Goal: Book appointment/travel/reservation

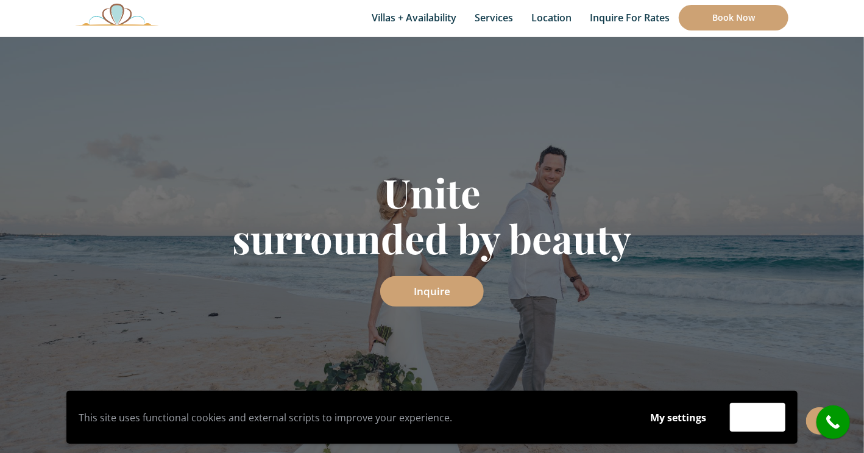
scroll to position [118, 0]
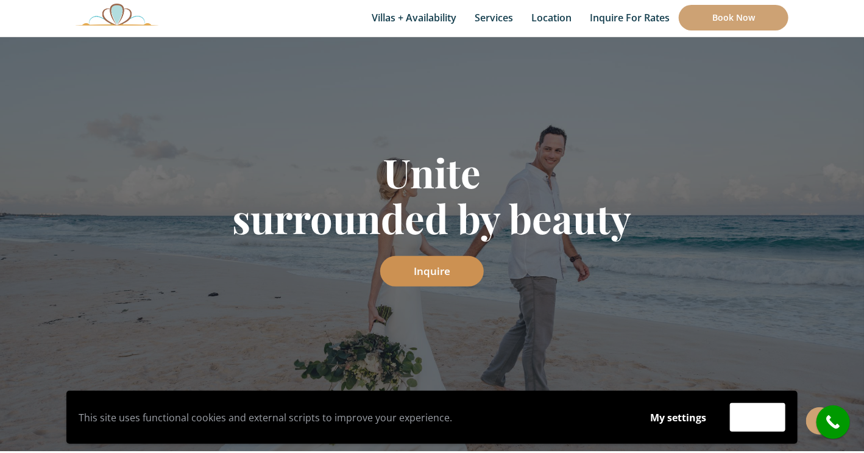
click at [443, 267] on link "Inquire" at bounding box center [432, 271] width 104 height 30
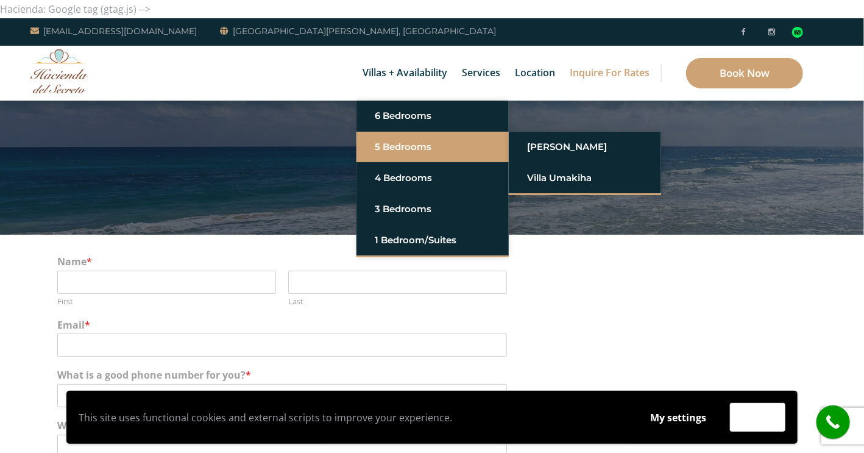
click at [395, 142] on link "5 Bedrooms" at bounding box center [433, 147] width 116 height 22
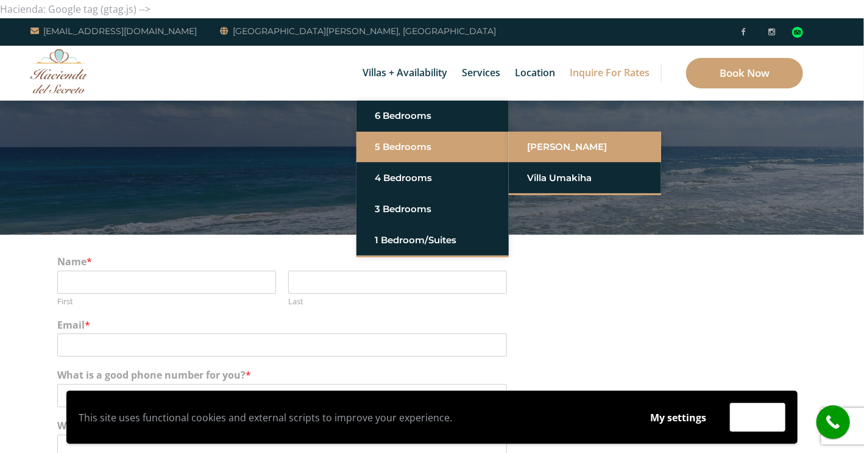
click at [533, 146] on link "[PERSON_NAME]" at bounding box center [585, 147] width 116 height 22
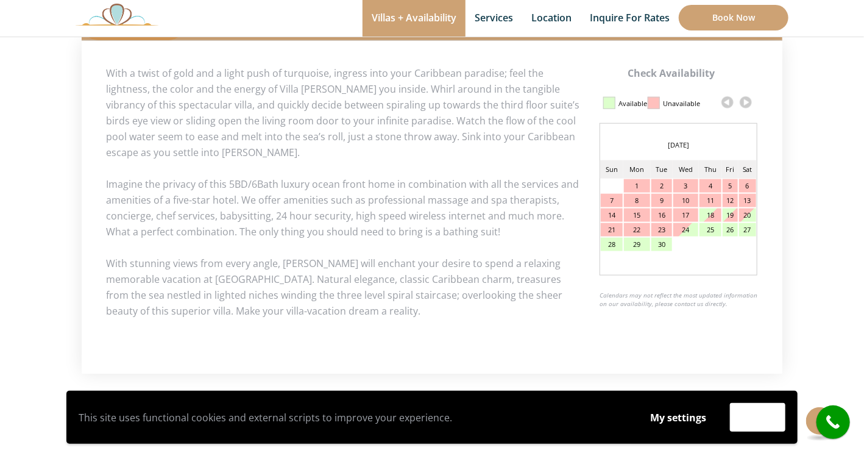
scroll to position [572, 0]
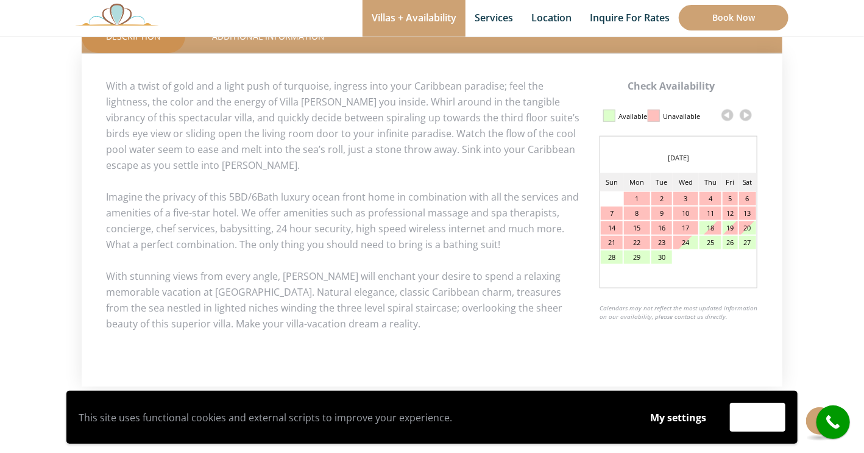
click at [745, 115] on link at bounding box center [745, 115] width 18 height 18
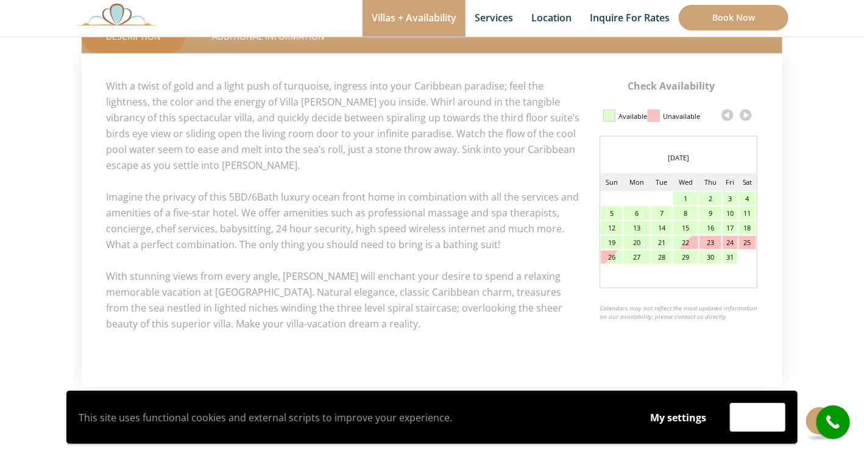
click at [745, 115] on link at bounding box center [745, 115] width 18 height 18
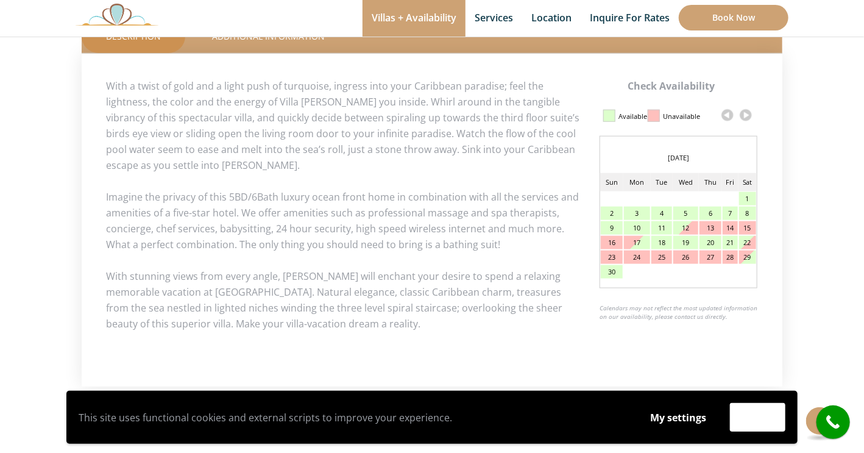
click at [745, 115] on link at bounding box center [745, 115] width 18 height 18
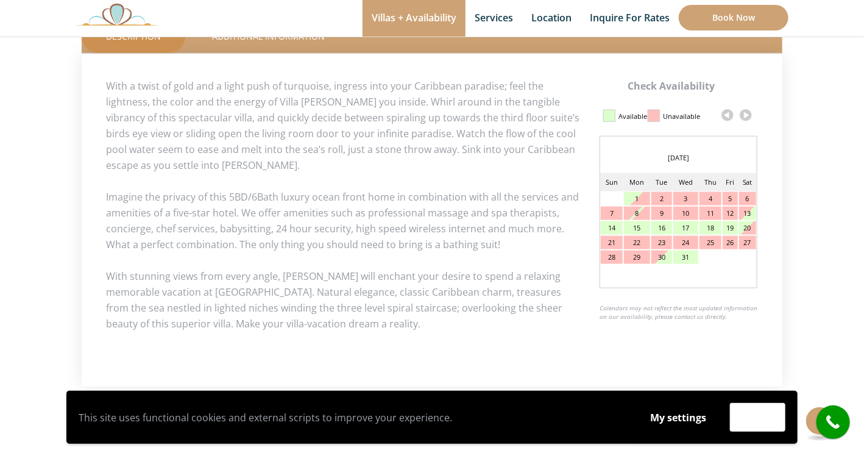
click at [745, 115] on link at bounding box center [745, 115] width 18 height 18
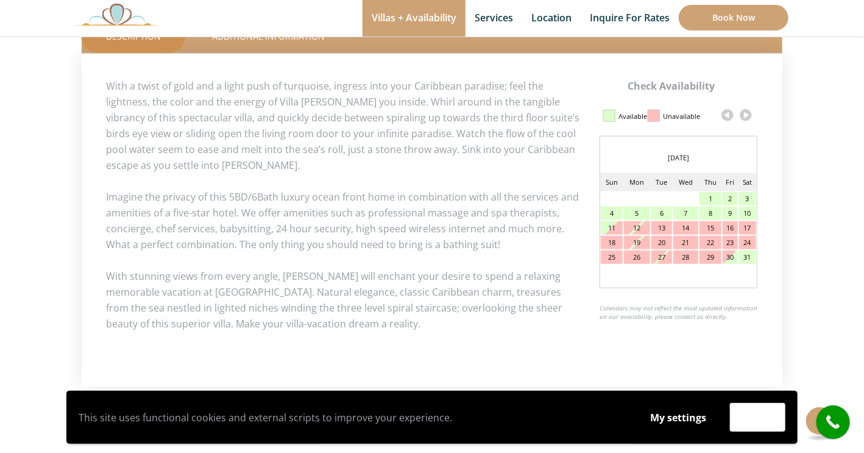
click at [745, 115] on link at bounding box center [745, 115] width 18 height 18
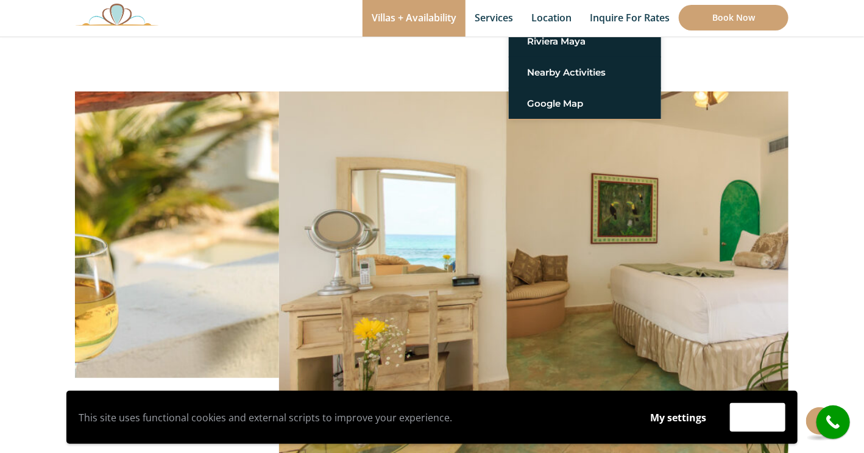
scroll to position [76, 0]
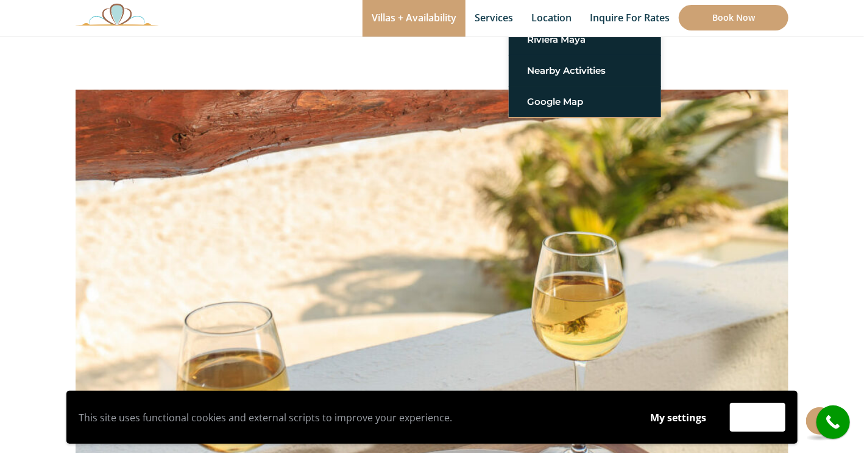
click at [465, 236] on img at bounding box center [432, 232] width 713 height 475
click at [738, 422] on button "Accept" at bounding box center [757, 417] width 55 height 29
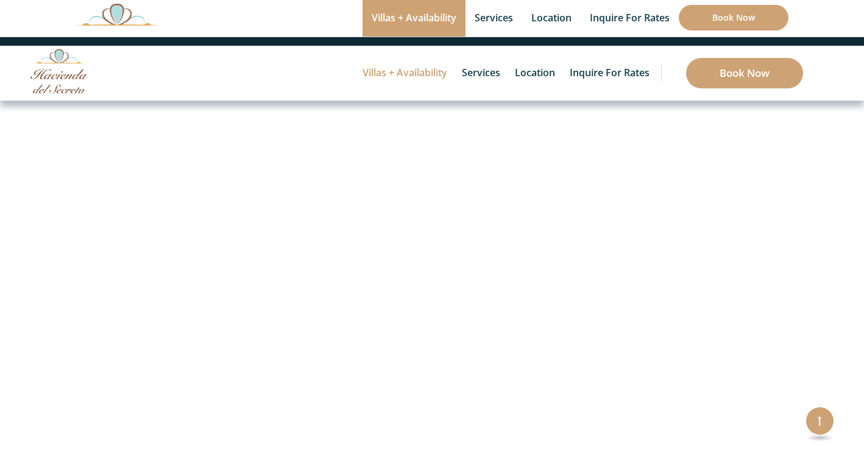
scroll to position [76, 0]
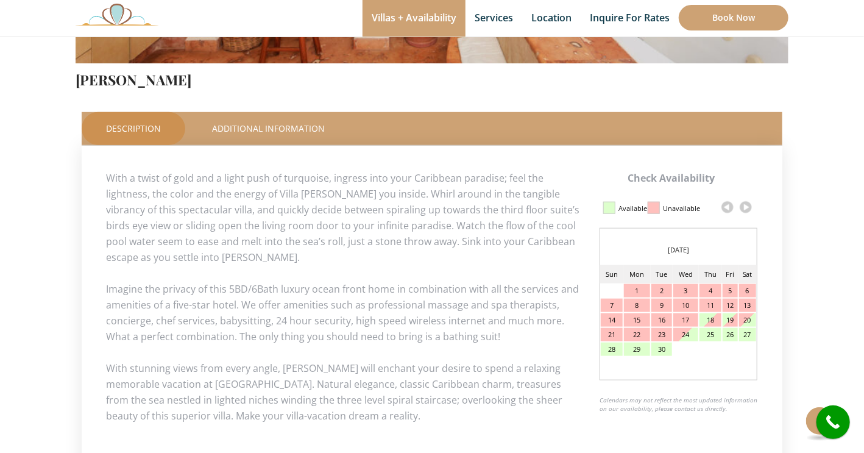
scroll to position [193, 0]
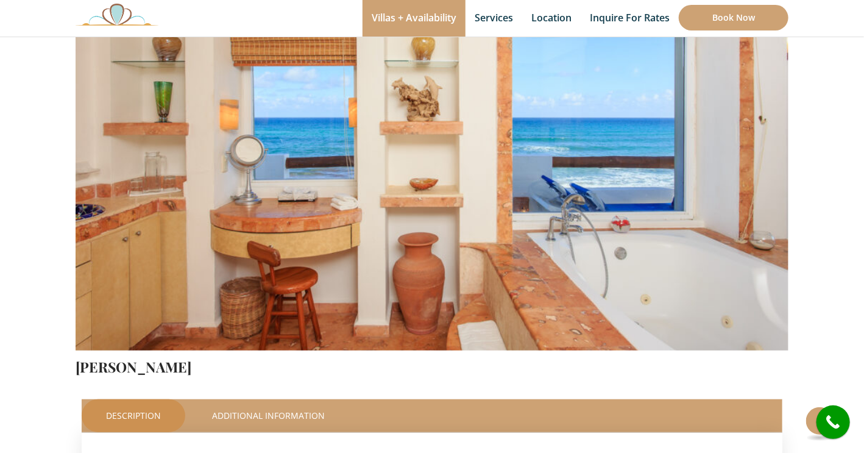
click at [719, 244] on img at bounding box center [432, 115] width 713 height 475
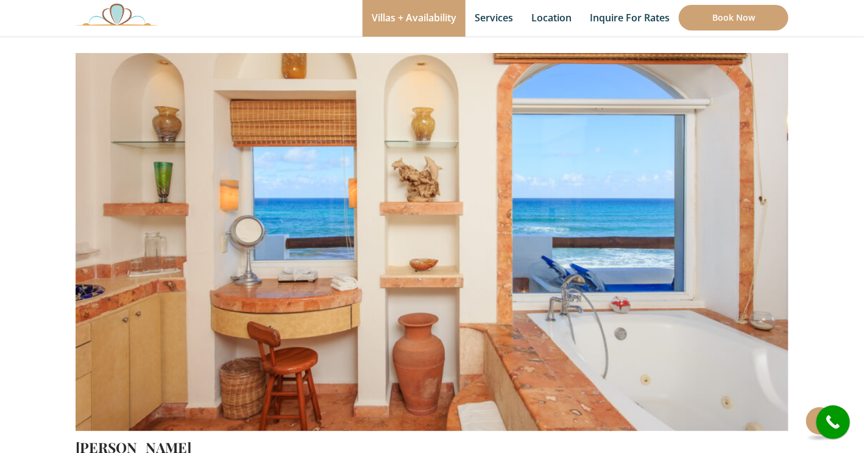
scroll to position [115, 0]
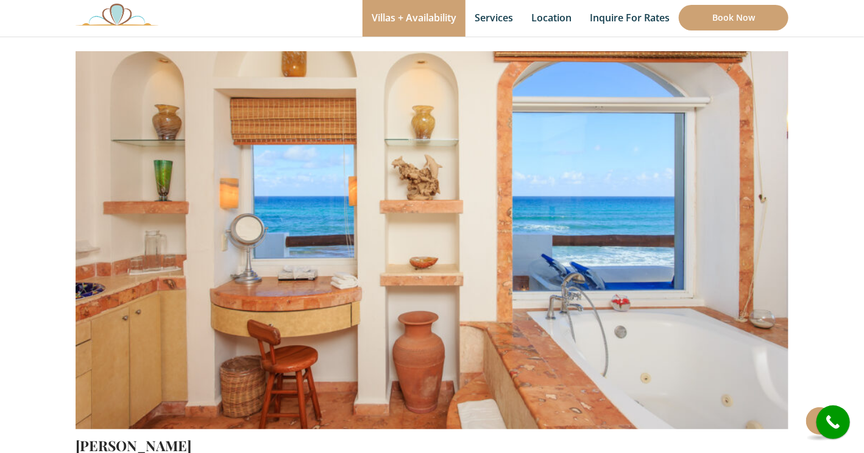
click at [747, 409] on img at bounding box center [432, 194] width 713 height 475
click at [758, 65] on img at bounding box center [432, 194] width 713 height 475
click at [95, 72] on img at bounding box center [432, 194] width 713 height 475
click at [90, 409] on img at bounding box center [432, 194] width 713 height 475
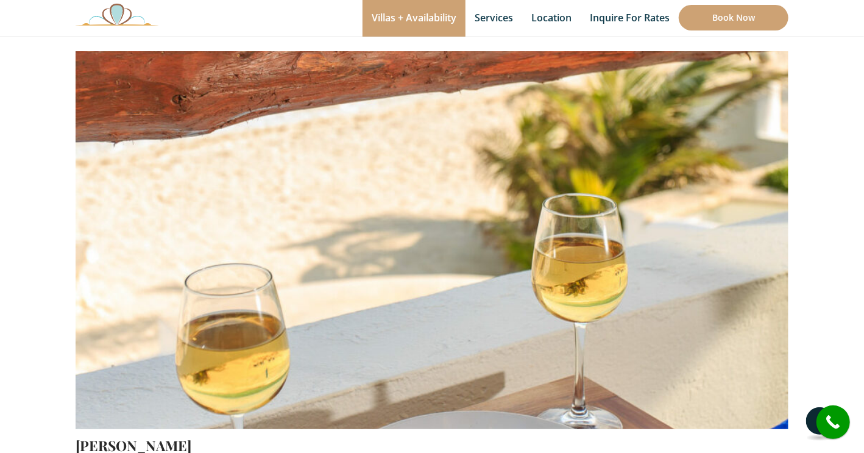
click at [812, 425] on button at bounding box center [819, 420] width 27 height 27
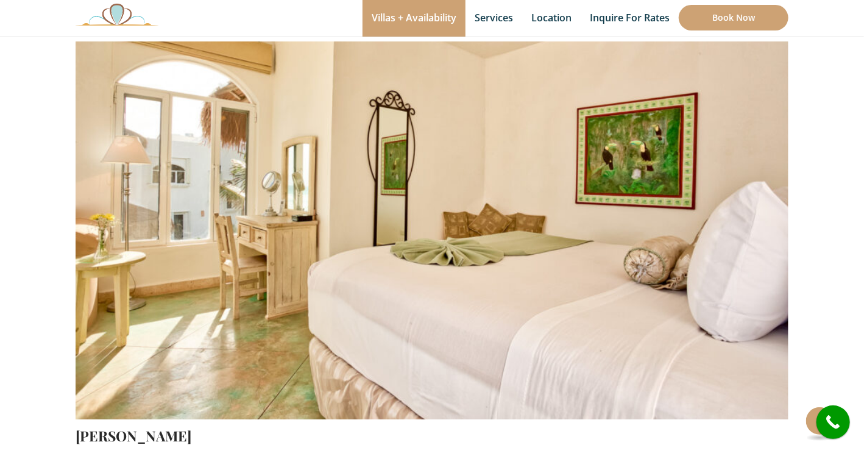
scroll to position [122, 0]
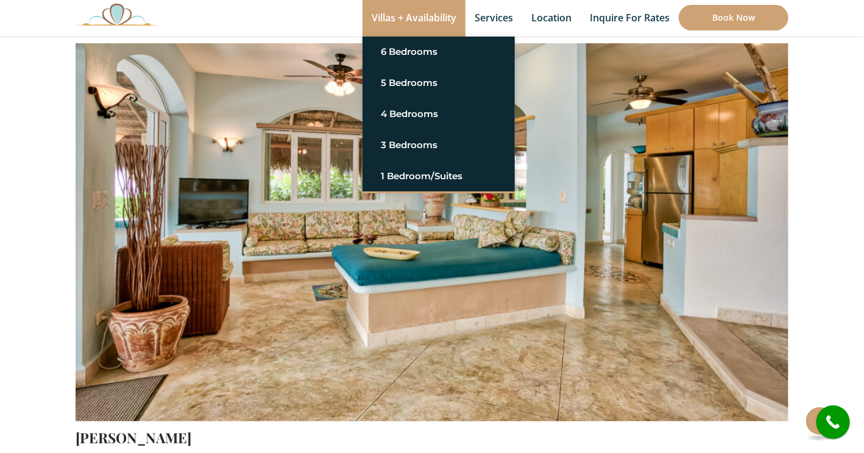
click at [404, 10] on link "Villas + Availability" at bounding box center [413, 18] width 103 height 37
click at [405, 13] on link "Villas + Availability" at bounding box center [413, 18] width 103 height 37
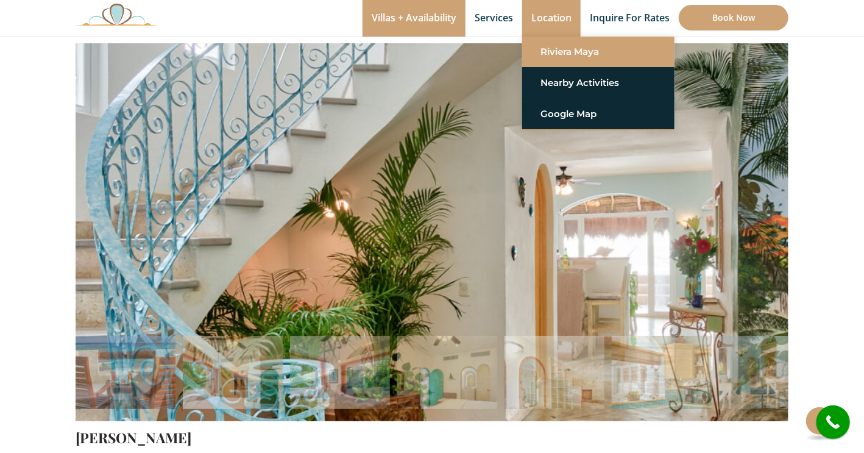
click at [550, 51] on link "Riviera Maya" at bounding box center [598, 52] width 116 height 22
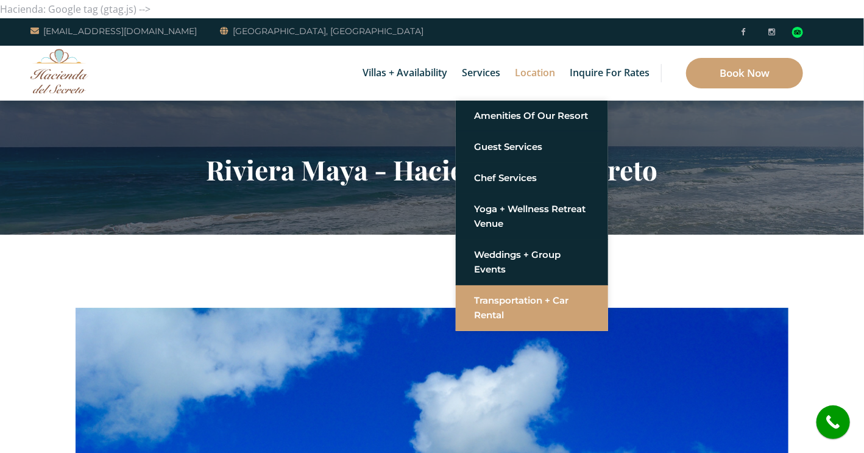
click at [507, 305] on link "Transportation + Car Rental" at bounding box center [532, 307] width 116 height 37
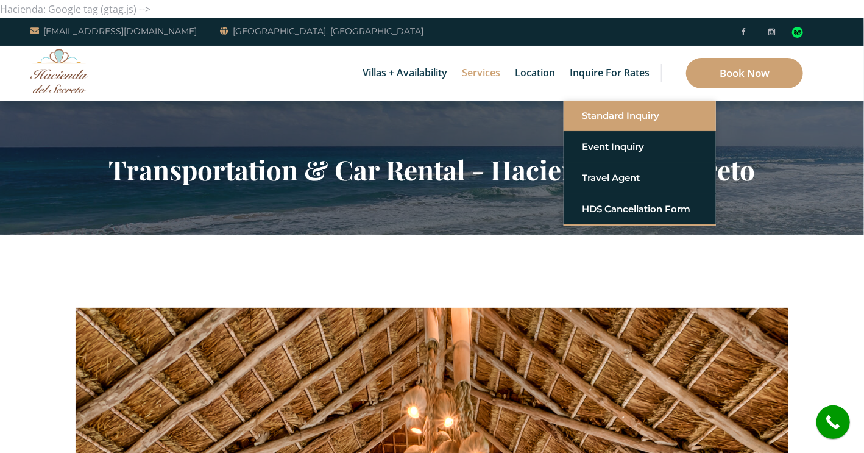
click at [610, 121] on link "Standard Inquiry" at bounding box center [640, 116] width 116 height 22
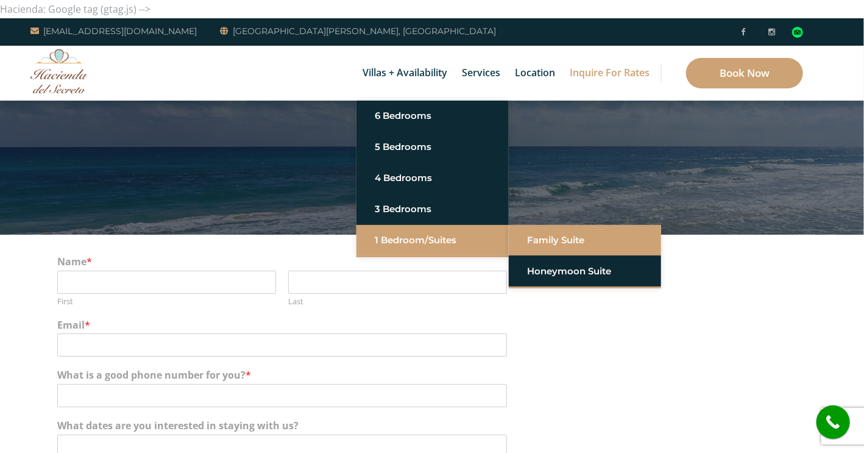
click at [555, 241] on link "Family Suite" at bounding box center [585, 240] width 116 height 22
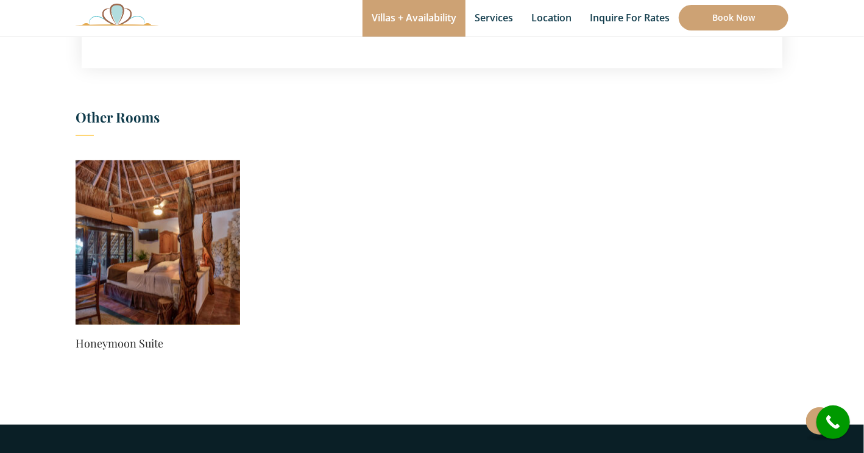
scroll to position [709, 0]
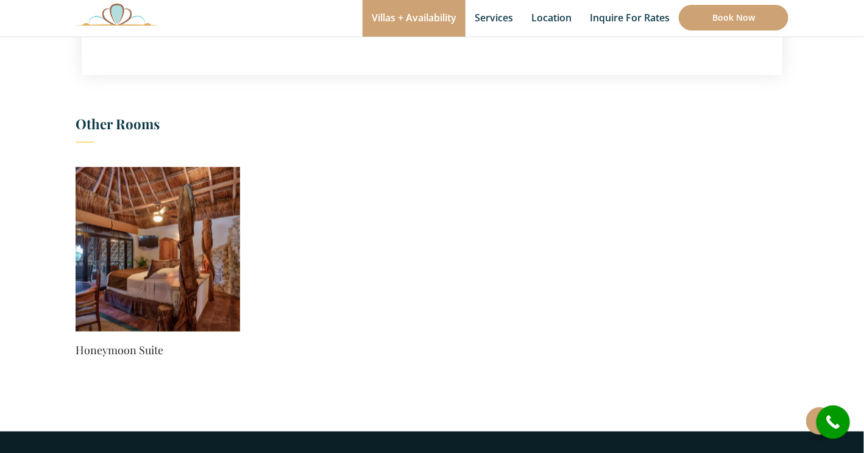
click at [190, 270] on img at bounding box center [158, 249] width 164 height 164
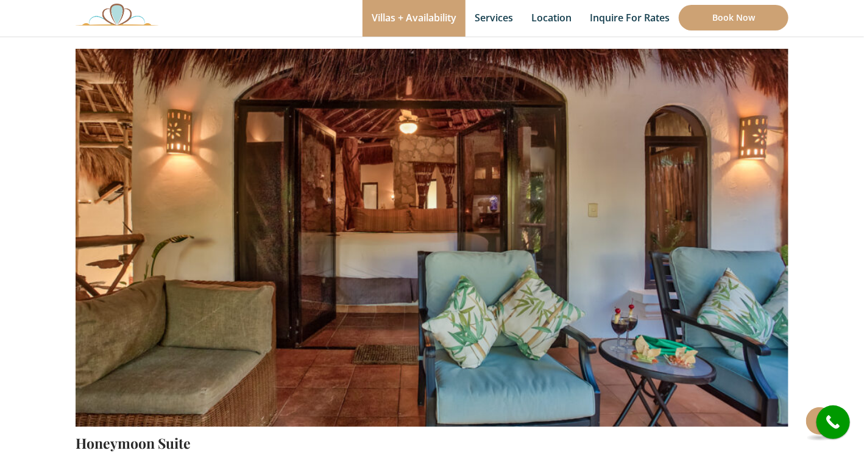
scroll to position [112, 0]
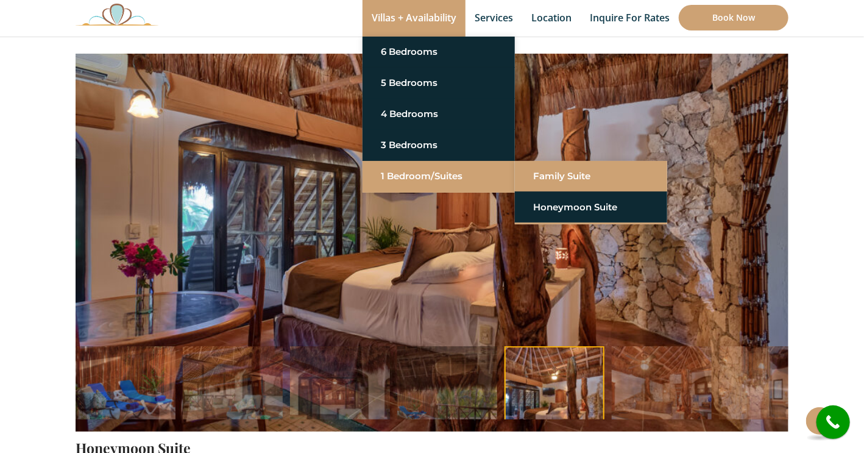
click at [563, 173] on link "Family Suite" at bounding box center [591, 176] width 116 height 22
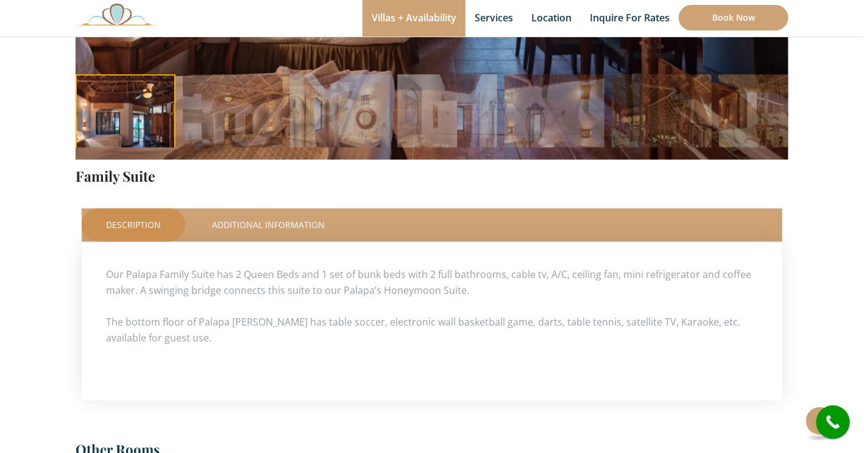
scroll to position [359, 0]
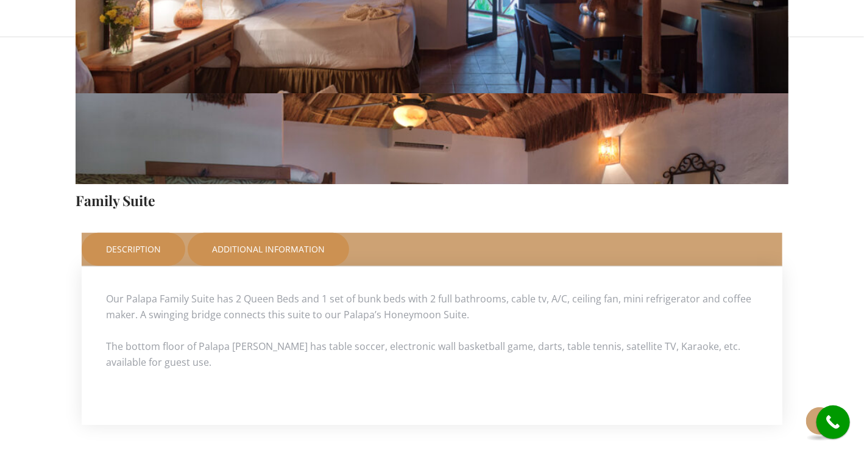
click at [265, 248] on link "Additional Information" at bounding box center [268, 249] width 161 height 33
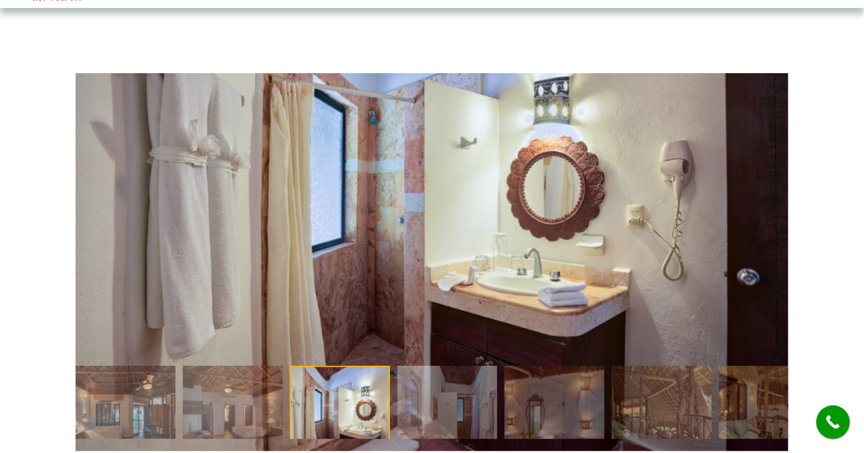
scroll to position [0, 0]
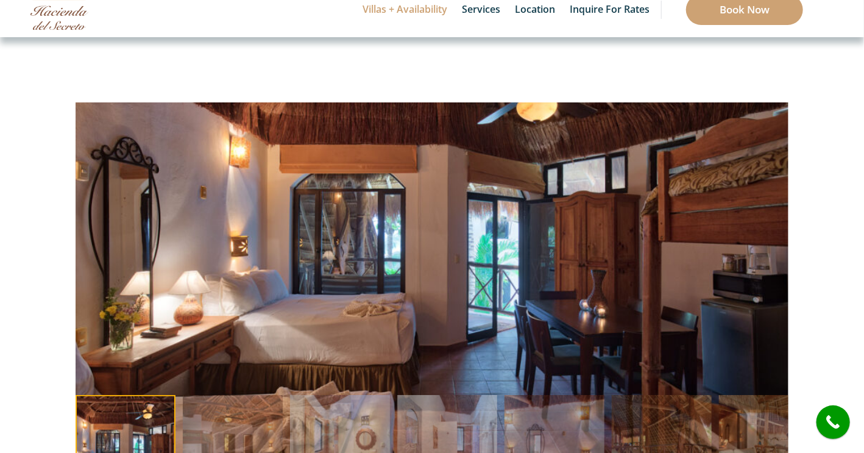
scroll to position [2, 0]
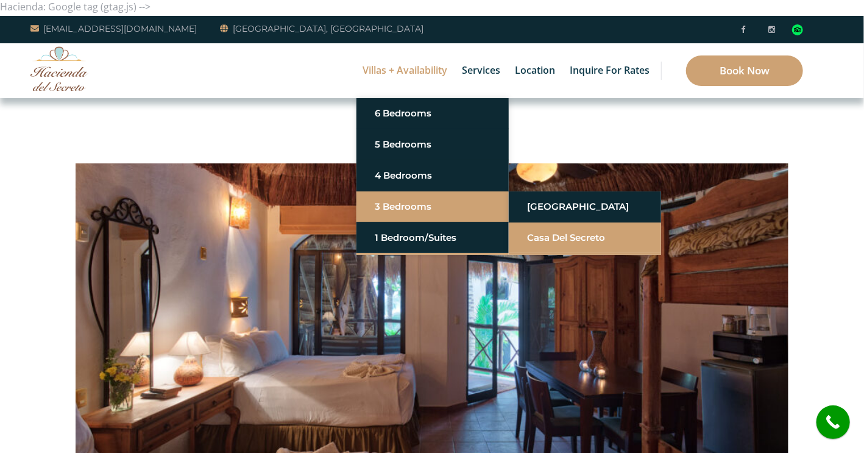
click at [551, 236] on link "Casa del Secreto" at bounding box center [585, 238] width 116 height 22
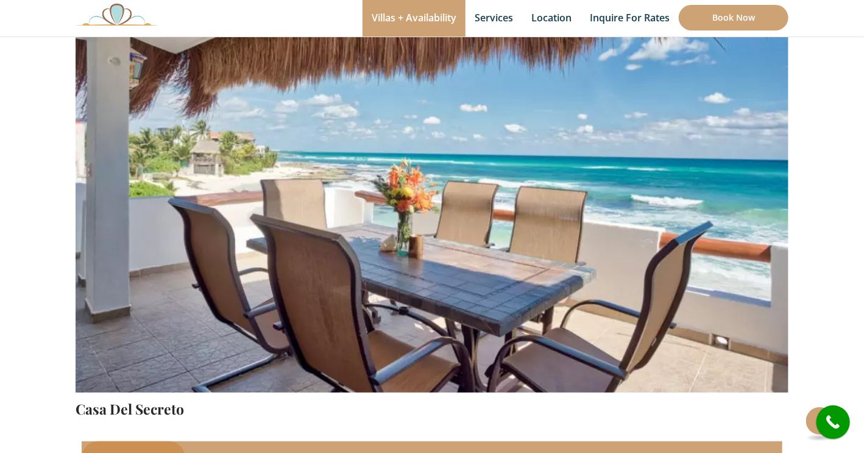
scroll to position [157, 0]
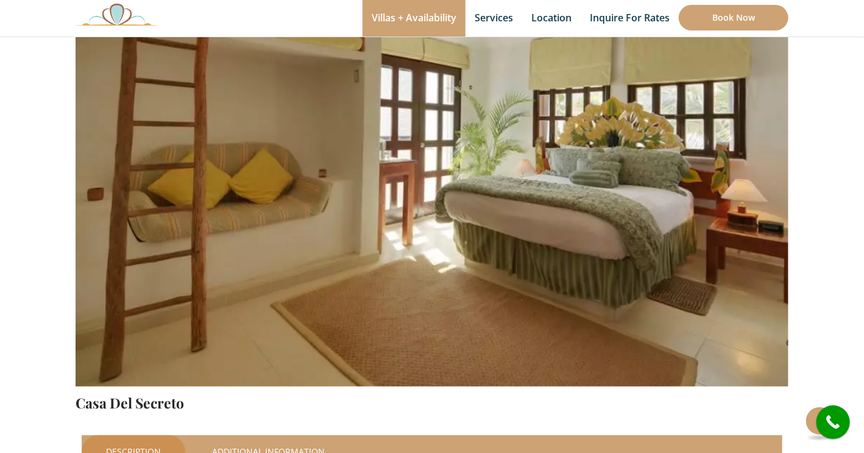
click at [762, 146] on img at bounding box center [432, 151] width 713 height 475
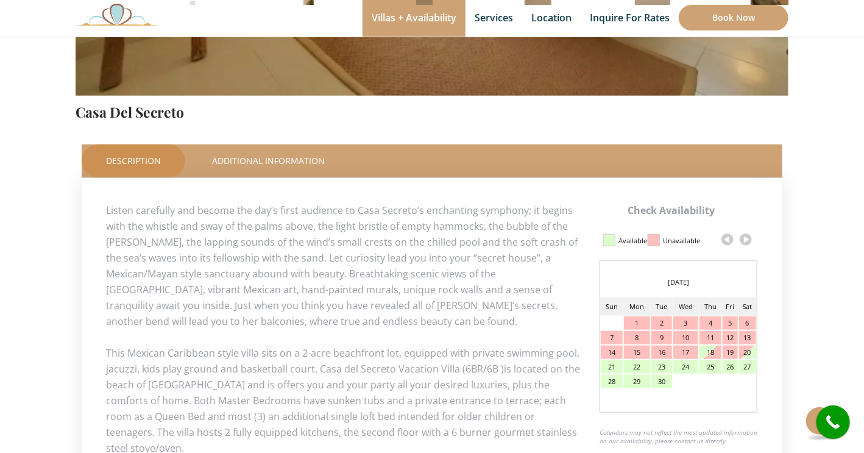
scroll to position [449, 0]
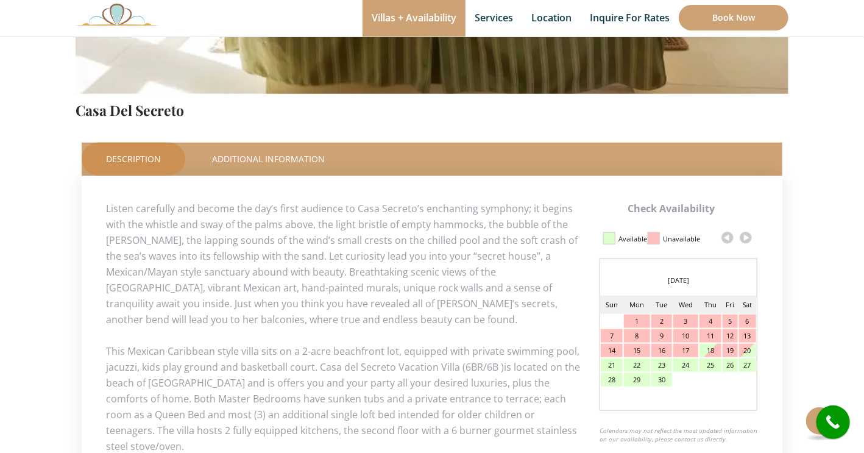
click at [748, 236] on link at bounding box center [745, 237] width 18 height 18
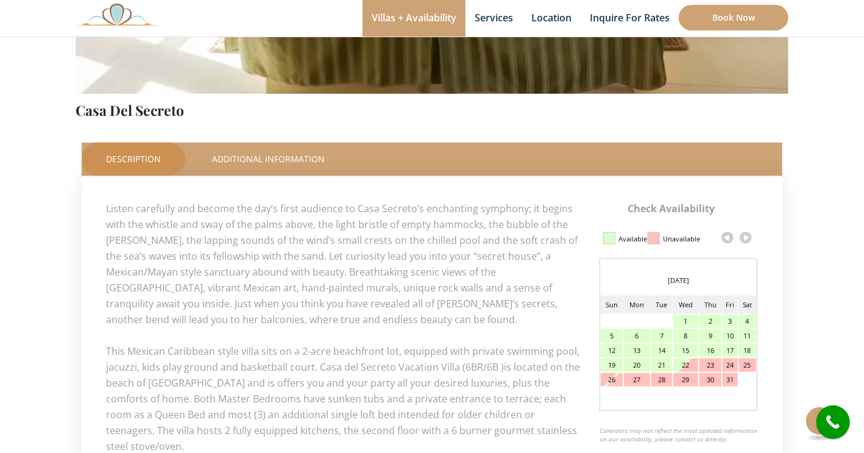
click at [748, 236] on link at bounding box center [745, 237] width 18 height 18
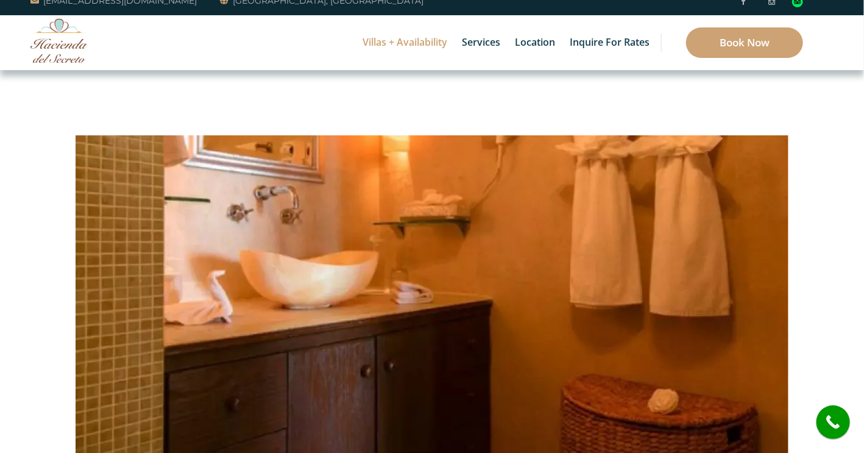
scroll to position [0, 0]
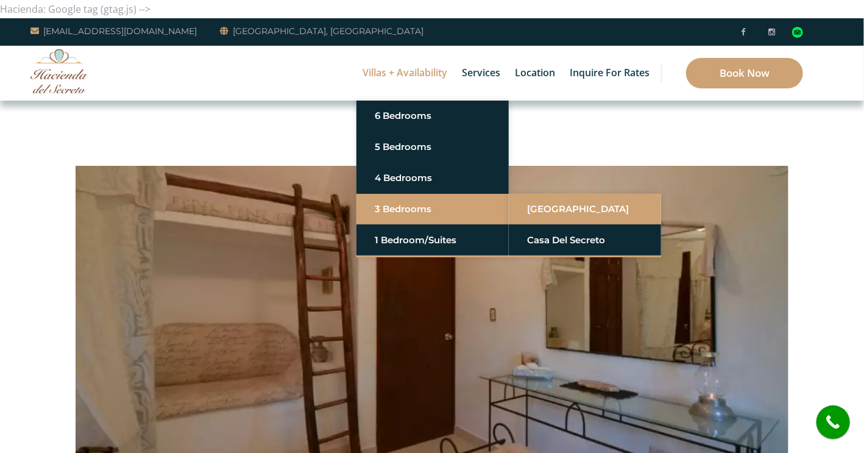
click at [541, 206] on link "[GEOGRAPHIC_DATA]" at bounding box center [585, 209] width 116 height 22
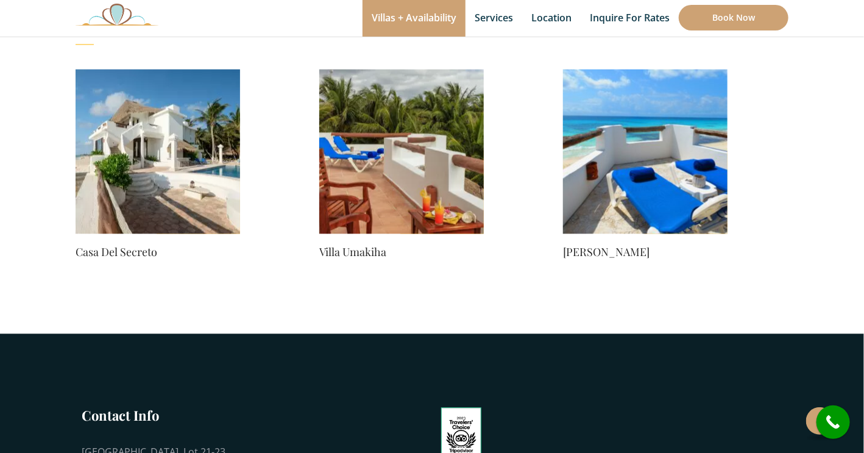
scroll to position [1063, 0]
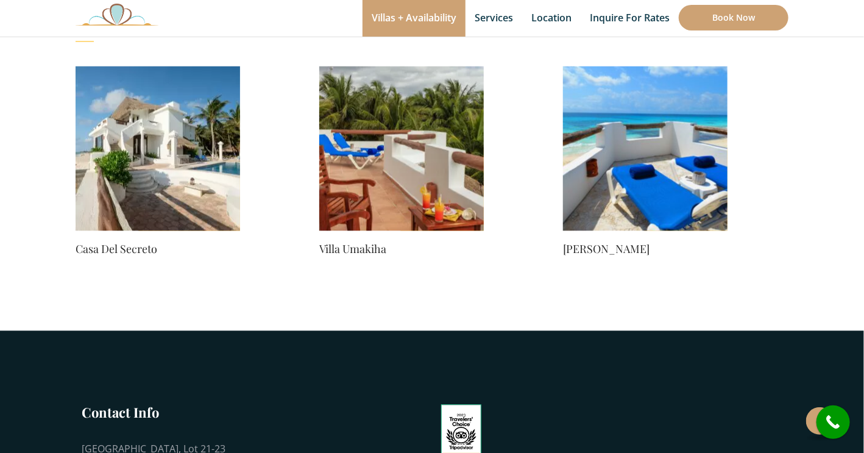
click at [115, 153] on img at bounding box center [158, 148] width 164 height 164
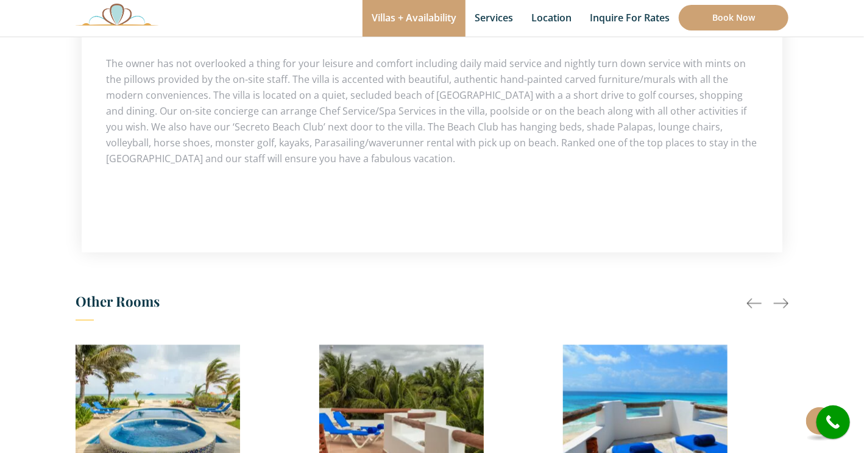
scroll to position [865, 0]
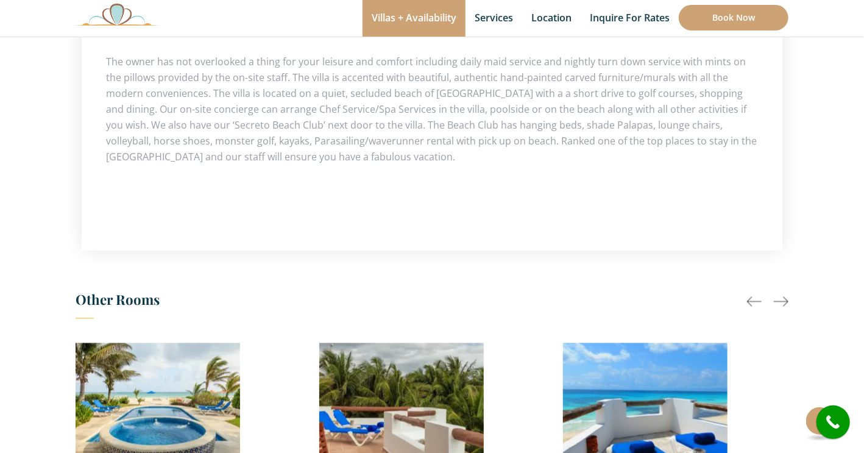
click at [783, 294] on div at bounding box center [780, 301] width 15 height 15
drag, startPoint x: 783, startPoint y: 283, endPoint x: 754, endPoint y: 286, distance: 29.4
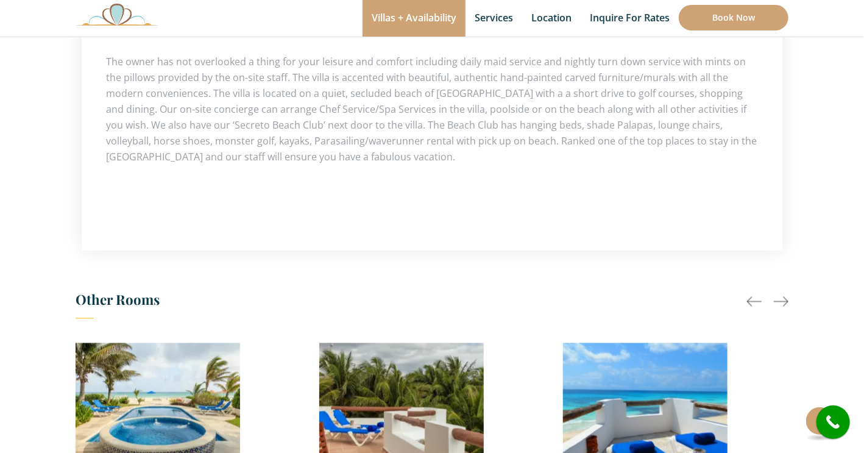
click at [754, 294] on div at bounding box center [754, 301] width 15 height 15
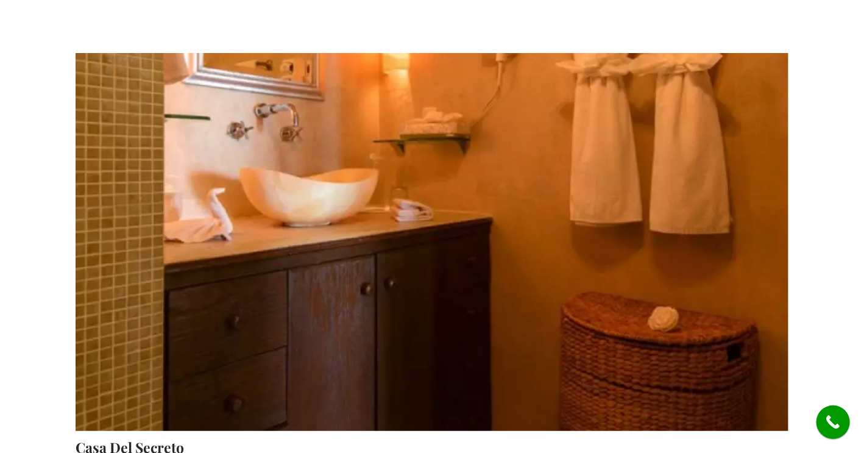
scroll to position [2, 0]
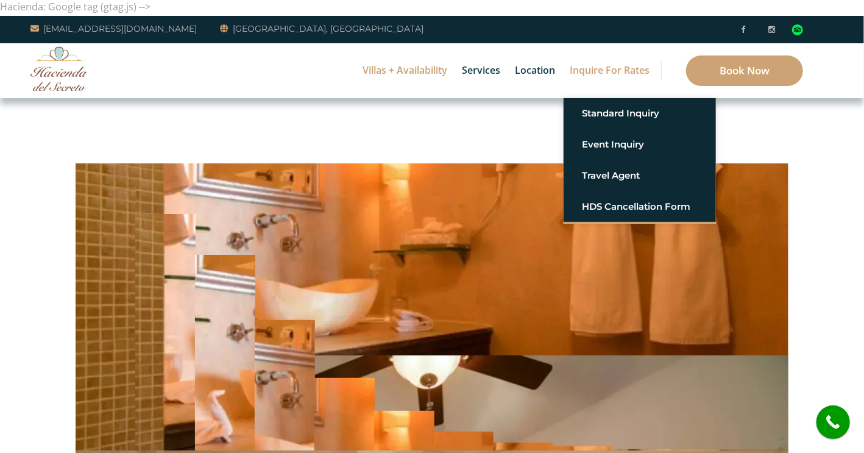
click at [625, 75] on link "Inquire for Rates" at bounding box center [609, 70] width 92 height 55
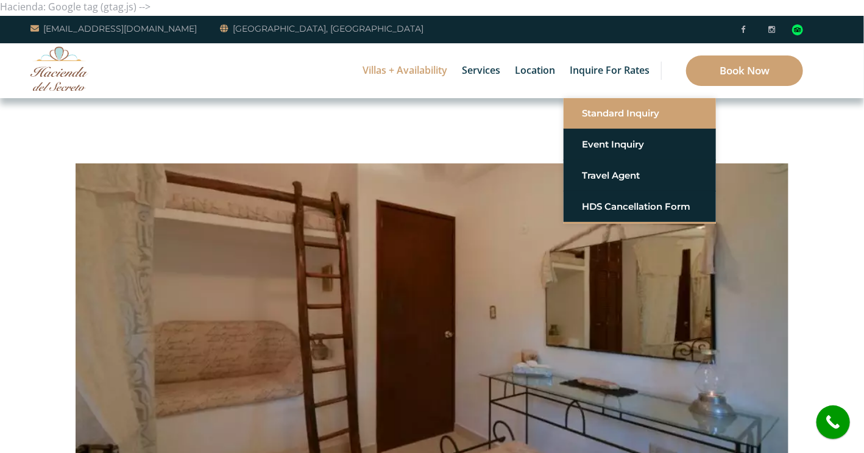
click at [616, 115] on link "Standard Inquiry" at bounding box center [640, 113] width 116 height 22
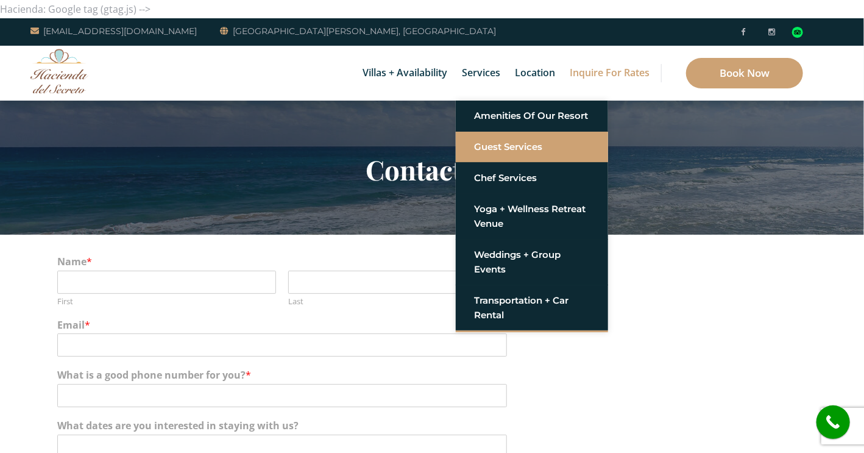
click at [490, 145] on link "Guest Services" at bounding box center [532, 147] width 116 height 22
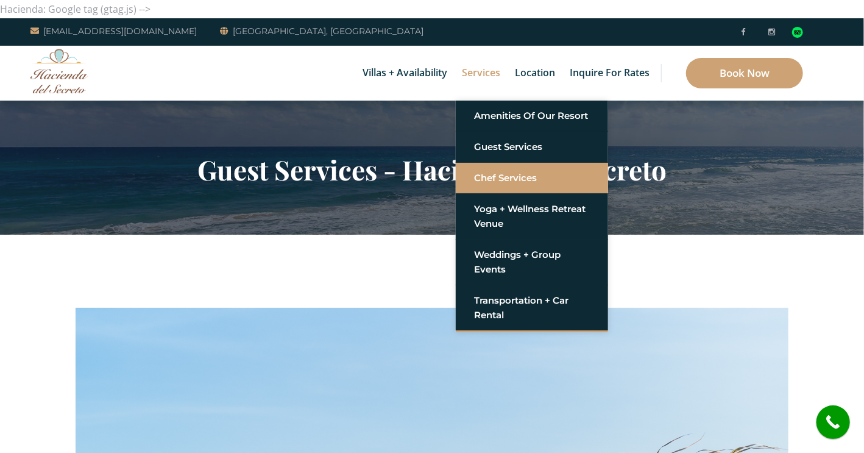
click at [495, 180] on link "Chef Services" at bounding box center [532, 178] width 116 height 22
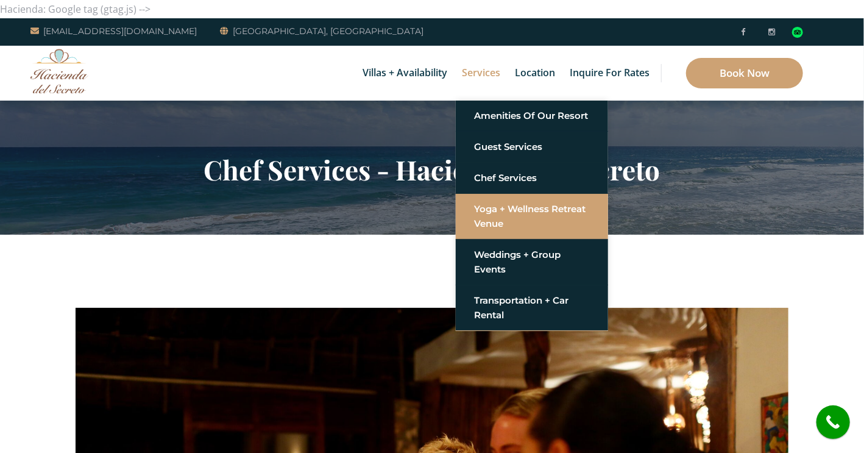
click at [487, 213] on link "Yoga + Wellness Retreat Venue" at bounding box center [532, 216] width 116 height 37
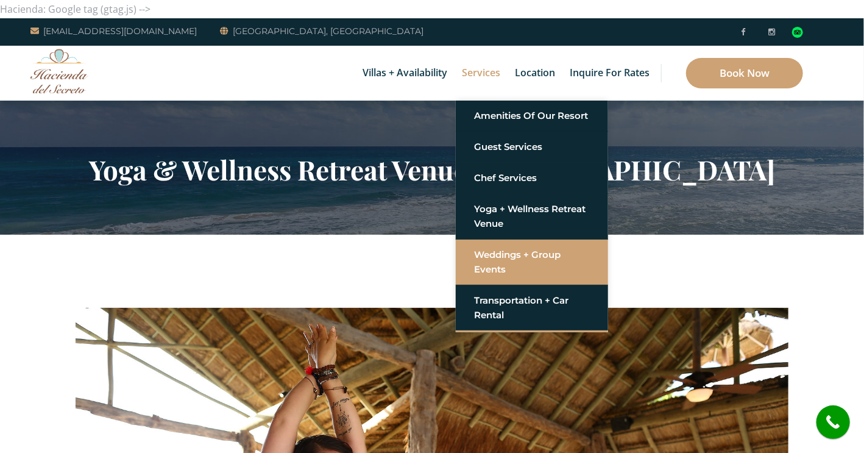
click at [494, 252] on link "Weddings + Group Events" at bounding box center [532, 262] width 116 height 37
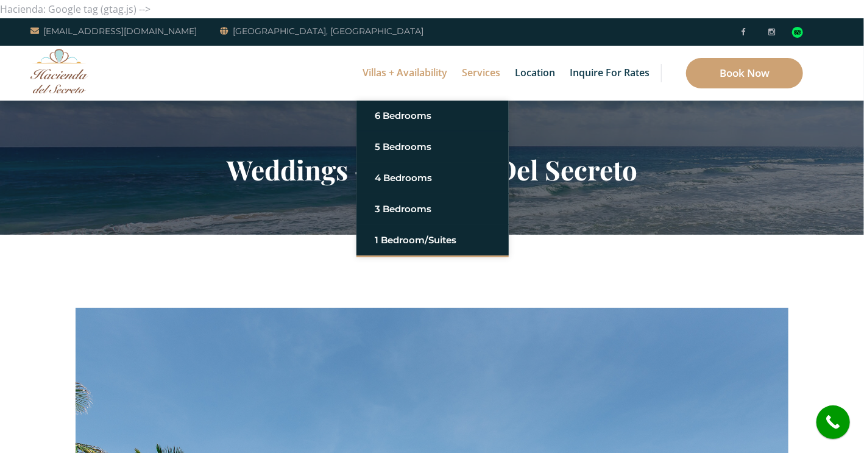
click at [393, 76] on link "Villas + Availability" at bounding box center [404, 73] width 97 height 55
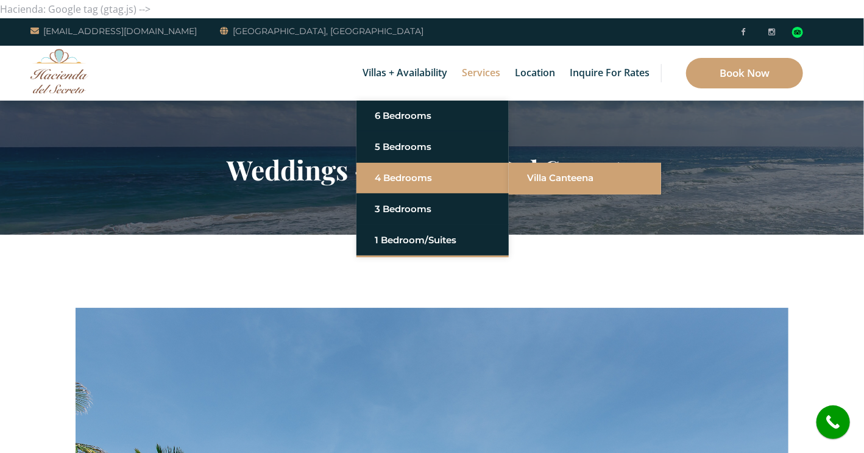
click at [567, 177] on link "Villa Canteena" at bounding box center [585, 178] width 116 height 22
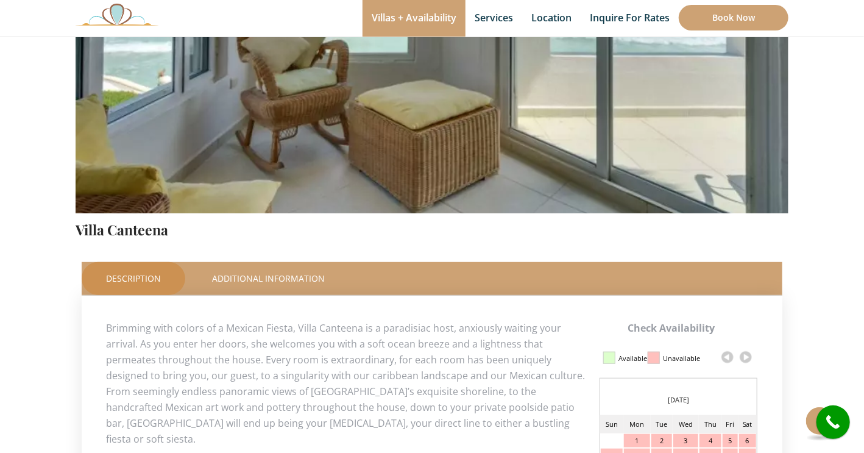
scroll to position [475, 0]
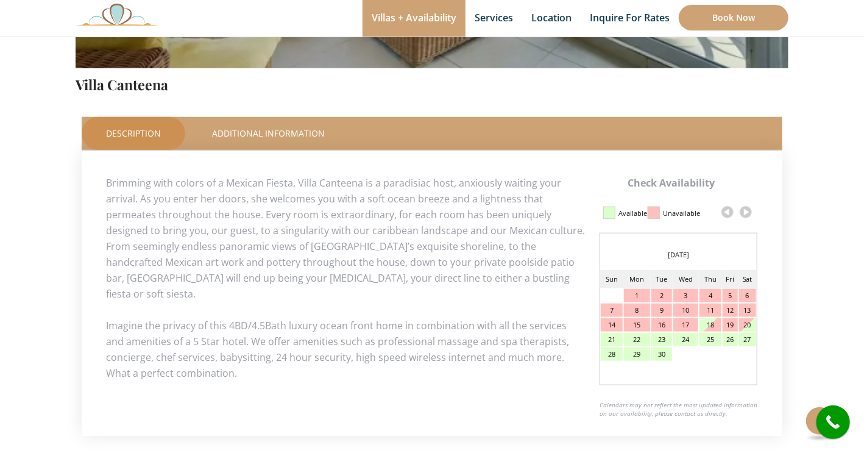
click at [742, 207] on link at bounding box center [745, 212] width 18 height 18
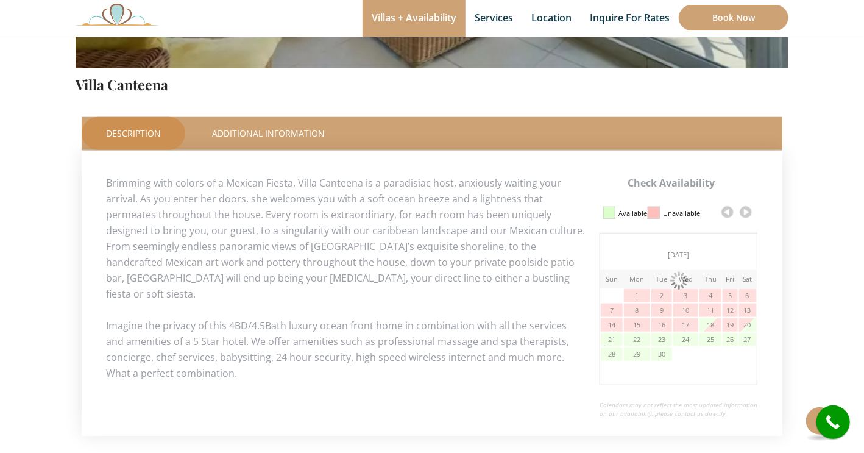
click at [742, 207] on link at bounding box center [745, 212] width 18 height 18
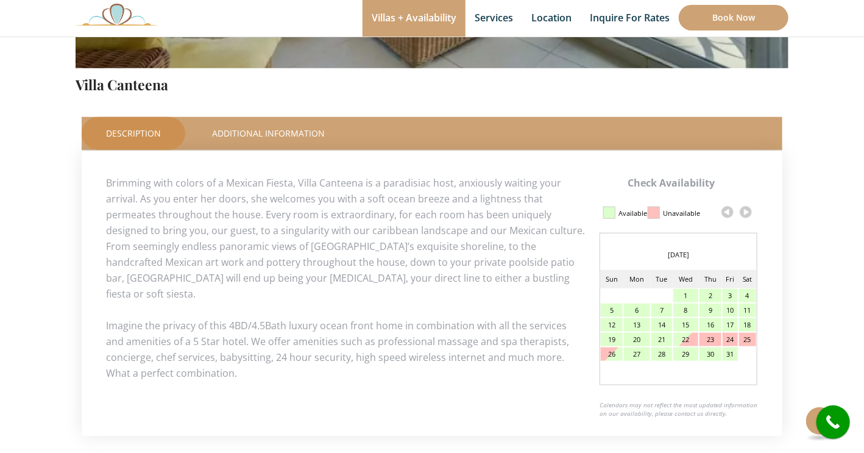
click at [742, 207] on link at bounding box center [745, 212] width 18 height 18
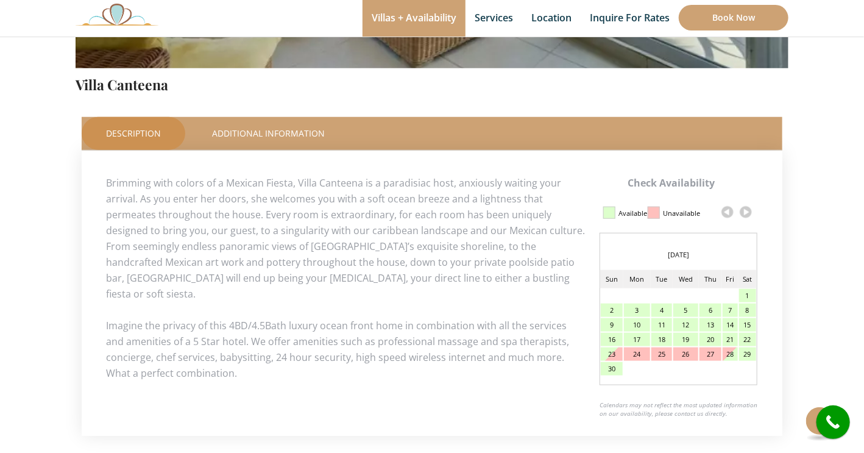
click at [742, 207] on link at bounding box center [745, 212] width 18 height 18
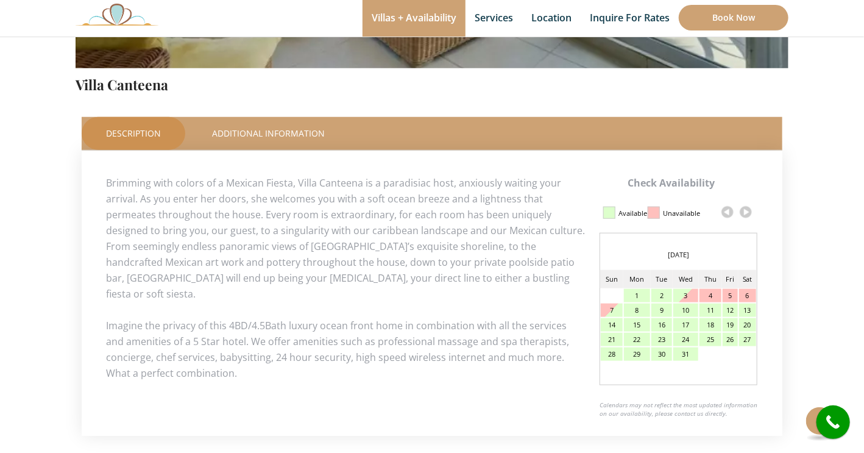
click at [742, 207] on link at bounding box center [745, 212] width 18 height 18
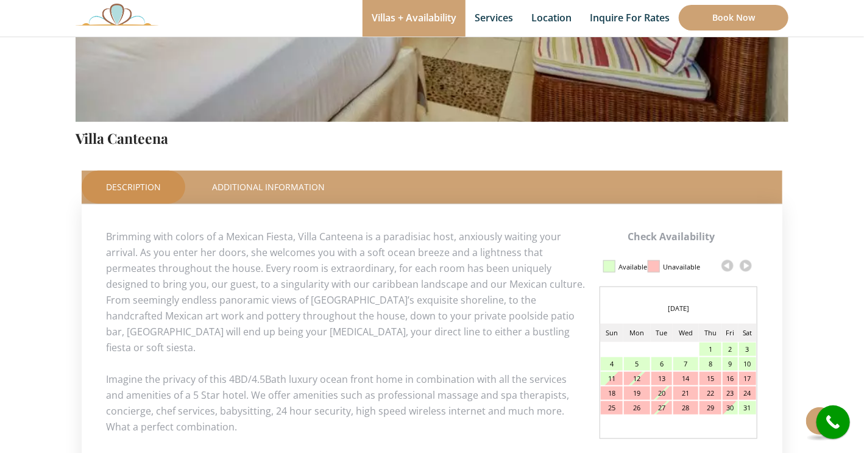
scroll to position [446, 0]
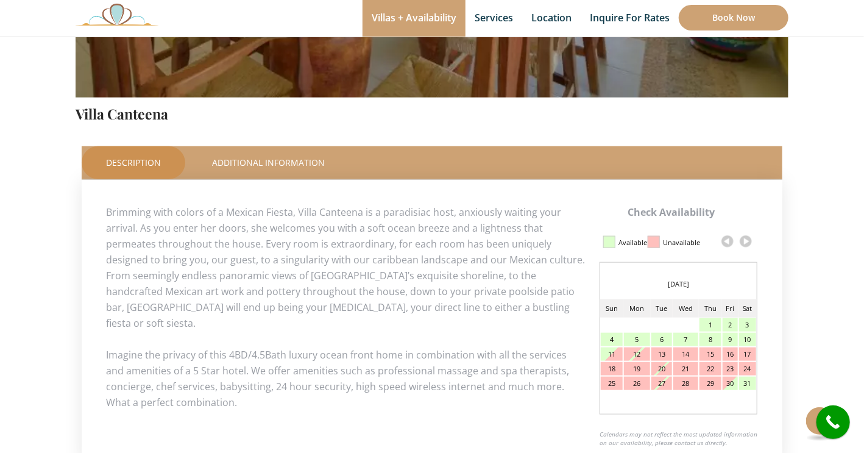
click at [728, 238] on link at bounding box center [727, 241] width 18 height 18
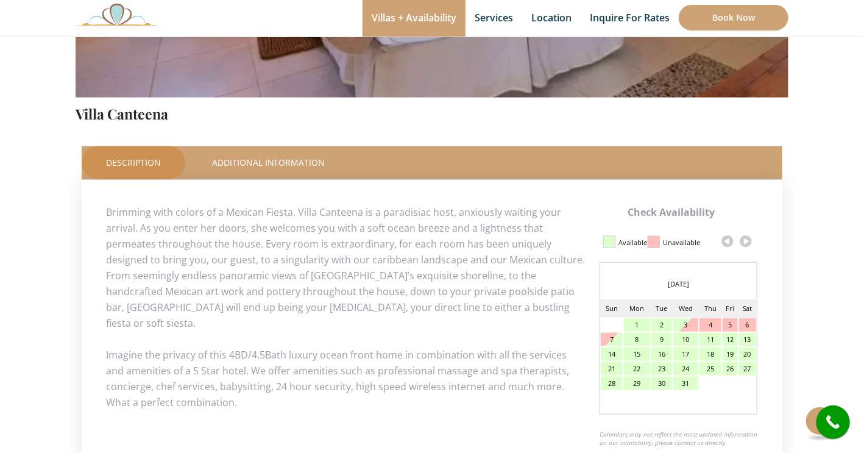
click at [755, 238] on div "Calendar Updated on 2025, [DATE] 07:38 pm Available Unavailable" at bounding box center [678, 242] width 158 height 21
click at [747, 241] on link at bounding box center [745, 241] width 18 height 18
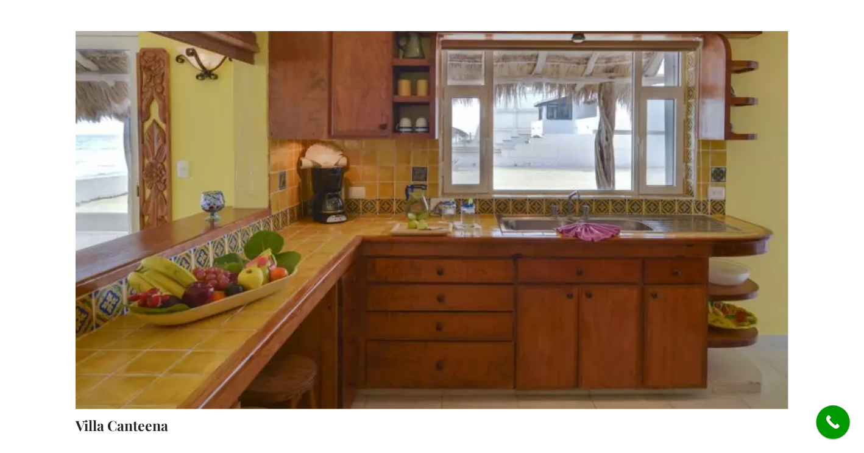
scroll to position [0, 0]
